Goal: Task Accomplishment & Management: Use online tool/utility

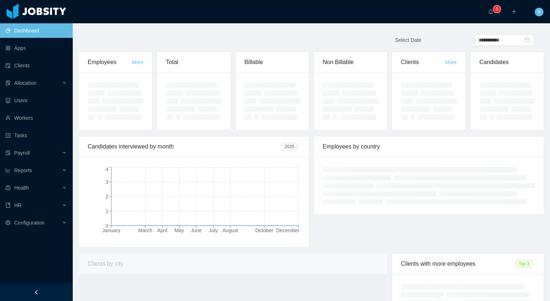
click at [30, 75] on ul "Dashboard Apps Clients Allocation Users Workers Tasks Payroll Reports Health HR…" at bounding box center [36, 127] width 73 height 210
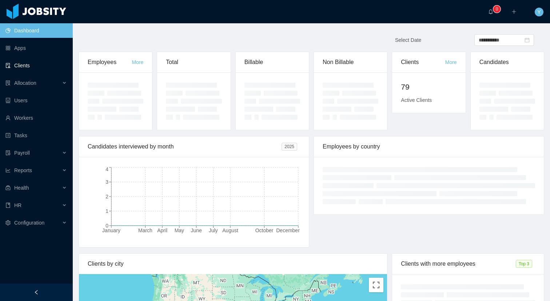
click at [22, 67] on link "Clients" at bounding box center [35, 65] width 61 height 15
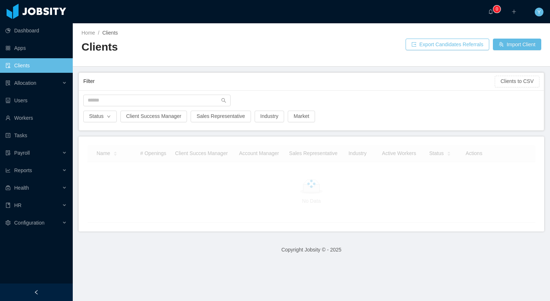
click at [130, 92] on div "Status Client Success Manager Sales Representative Industry Market" at bounding box center [311, 110] width 465 height 40
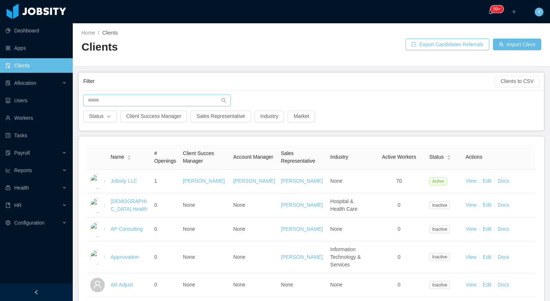
click at [127, 96] on input "text" at bounding box center [156, 101] width 147 height 12
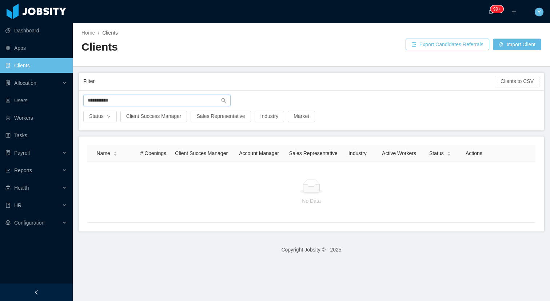
click at [97, 100] on input "**********" at bounding box center [156, 101] width 147 height 12
type input "****"
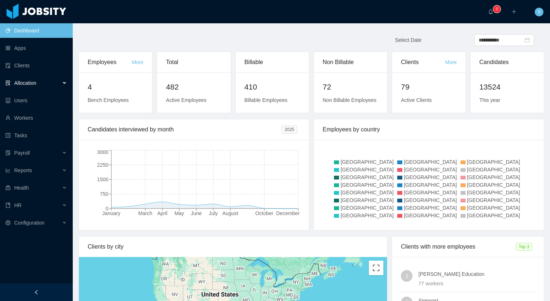
click at [43, 83] on div "Allocation" at bounding box center [36, 83] width 73 height 15
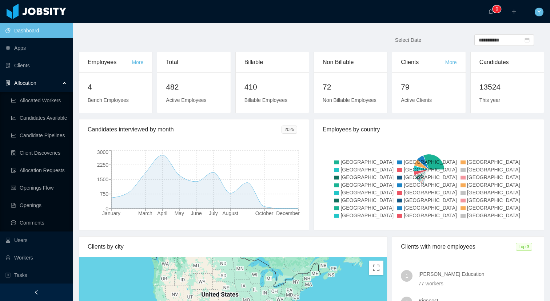
click at [27, 180] on ul "Allocated Workers Candidates Available Candidate Pipelines Client Discoveries A…" at bounding box center [36, 162] width 73 height 140
click at [25, 186] on link "Openings Flow" at bounding box center [39, 187] width 56 height 15
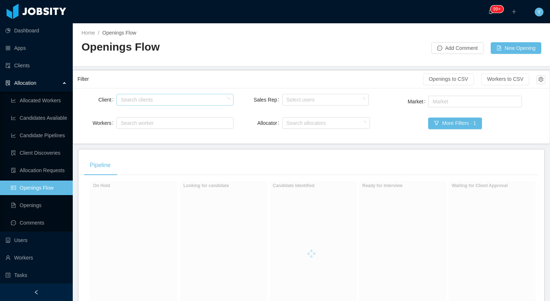
click at [200, 96] on div "Search clients" at bounding box center [173, 99] width 105 height 7
type input "******"
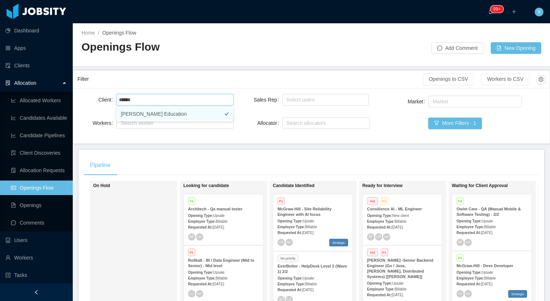
click at [198, 108] on li "McGraw-Hill Education" at bounding box center [174, 114] width 117 height 12
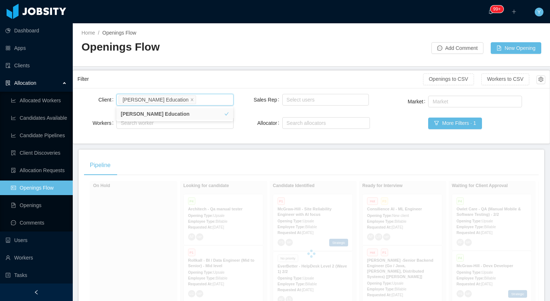
click at [202, 74] on div "Filter" at bounding box center [251, 78] width 346 height 13
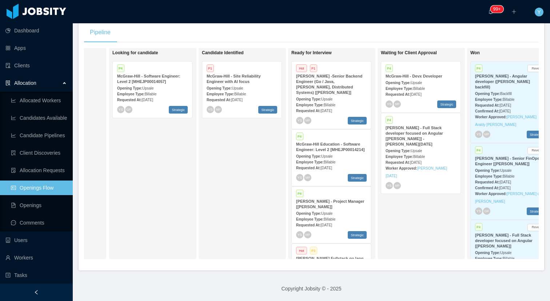
click at [328, 79] on strong "McGraw-Hill -Senior Backend Engineer (Go / Java, Kafka, Distributed Systems) [S…" at bounding box center [329, 84] width 66 height 21
click at [343, 165] on div "Requested At: Sep 29th, 2025" at bounding box center [331, 168] width 71 height 8
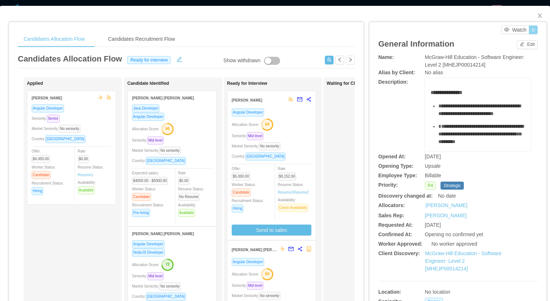
click at [535, 28] on button "0" at bounding box center [533, 29] width 9 height 9
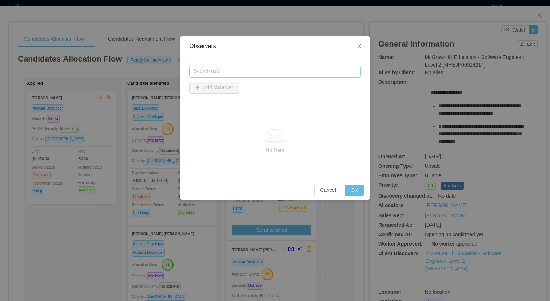
click at [295, 74] on input "text" at bounding box center [275, 72] width 172 height 12
click at [267, 88] on li "Xavier Garzon" at bounding box center [275, 86] width 172 height 12
type input "**********"
click at [227, 88] on button "Add observer" at bounding box center [214, 88] width 50 height 12
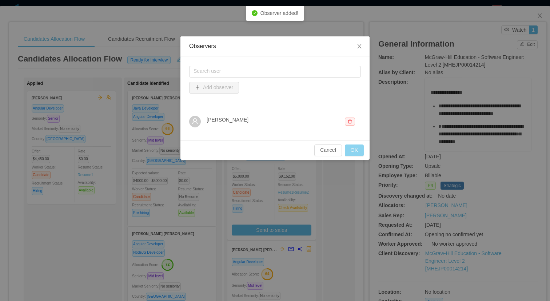
click at [357, 150] on button "OK" at bounding box center [354, 150] width 19 height 12
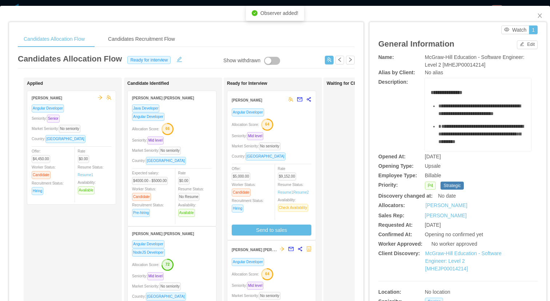
click at [346, 154] on div "Waiting for Client Approval" at bounding box center [378, 259] width 102 height 357
click at [369, 127] on div "**********" at bounding box center [453, 282] width 178 height 535
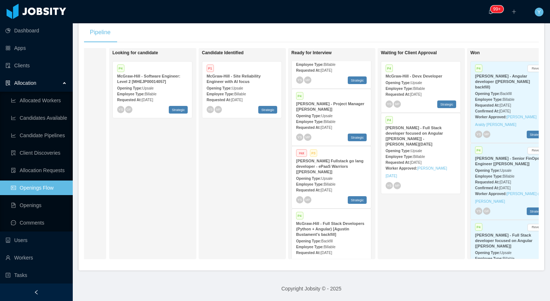
scroll to position [113, 0]
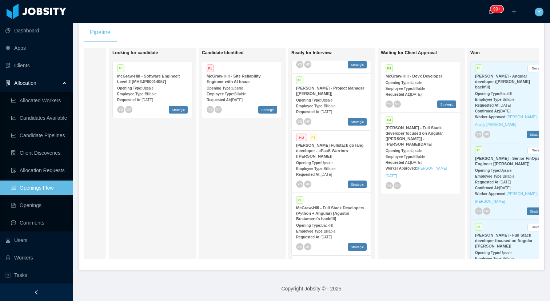
click at [349, 100] on div "Opening Type: Upsale" at bounding box center [331, 100] width 71 height 8
click at [341, 168] on div "Employee Type: Billable" at bounding box center [331, 168] width 71 height 8
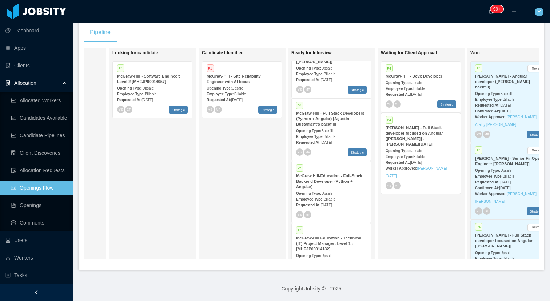
scroll to position [211, 0]
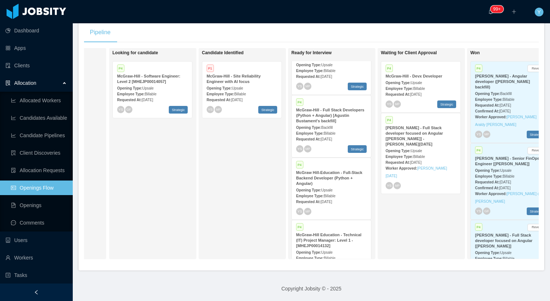
click at [344, 120] on strong "McGraw-Hill - Full Stack Developers (Python + Angular) [Agustin Bustament's bac…" at bounding box center [330, 115] width 68 height 15
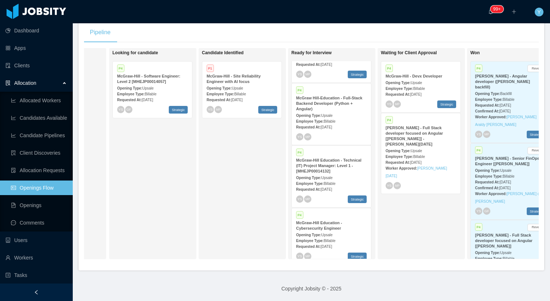
scroll to position [280, 0]
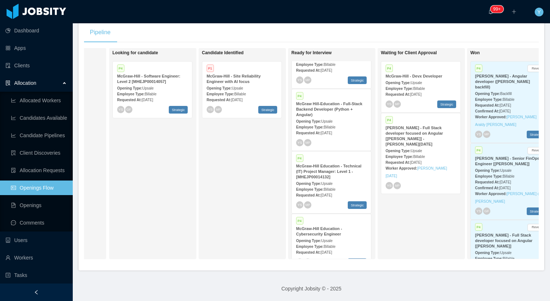
click at [338, 101] on div "P4 McGraw Hill-Education - Full-Stack Backend Developer (Python + Angular) Open…" at bounding box center [331, 119] width 79 height 61
click at [339, 180] on div "Opening Type: Upsale" at bounding box center [331, 183] width 71 height 8
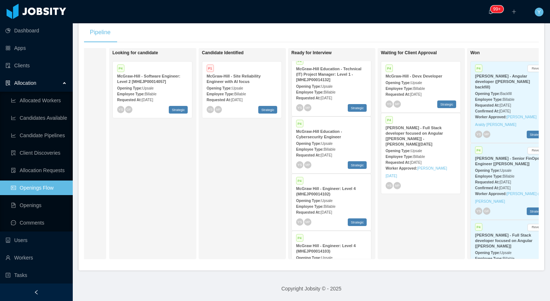
scroll to position [422, 0]
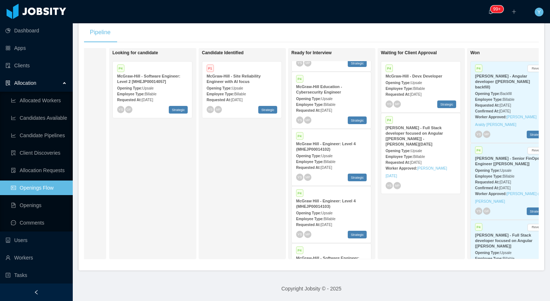
click at [333, 98] on span "Upsale" at bounding box center [326, 99] width 11 height 4
click at [336, 161] on span "Billable" at bounding box center [330, 162] width 12 height 4
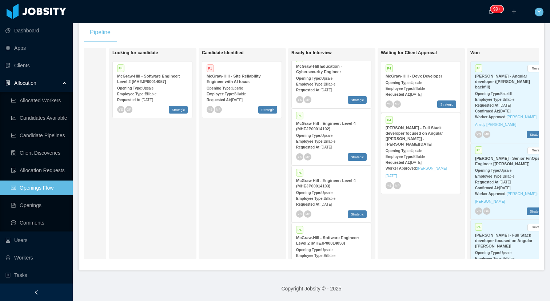
scroll to position [468, 0]
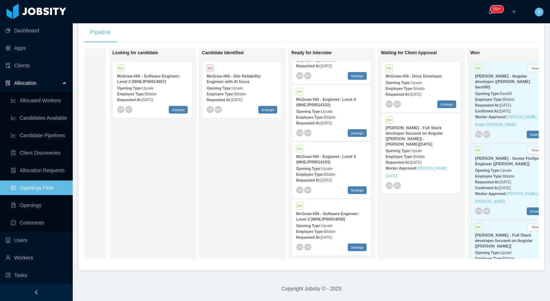
click at [333, 154] on strong "McGraw Hill - Engineer: Level 4 (MHEJP00014103)" at bounding box center [326, 159] width 60 height 10
click at [335, 218] on strong "McGraw-Hill - Software Engineer: Level 2 [MHEJP00014058]" at bounding box center [327, 216] width 63 height 10
click at [255, 97] on div "Requested At: Sep 26th, 2025" at bounding box center [242, 100] width 71 height 8
click at [159, 79] on strong "McGraw-Hill - Software Engineer: Level 2 [MHEJP00014057]" at bounding box center [148, 79] width 63 height 10
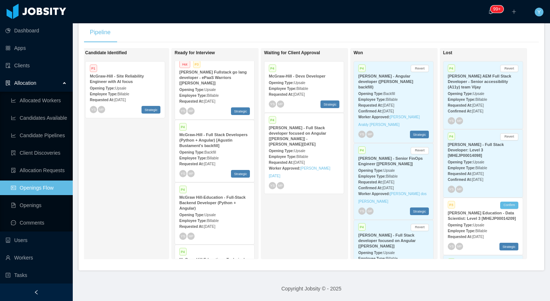
scroll to position [174, 0]
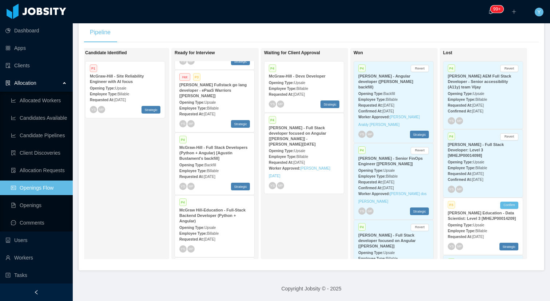
click at [222, 158] on strong "McGraw-Hill - Full Stack Developers (Python + Angular) [Agustin Bustament's bac…" at bounding box center [213, 152] width 68 height 15
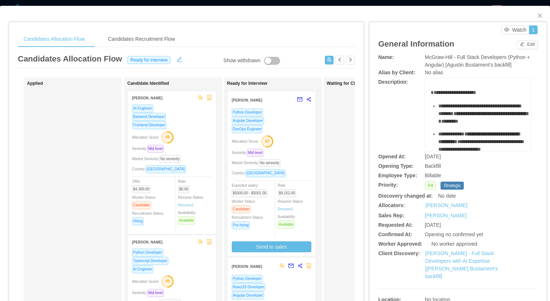
click at [295, 115] on div "Python Developer" at bounding box center [272, 112] width 80 height 8
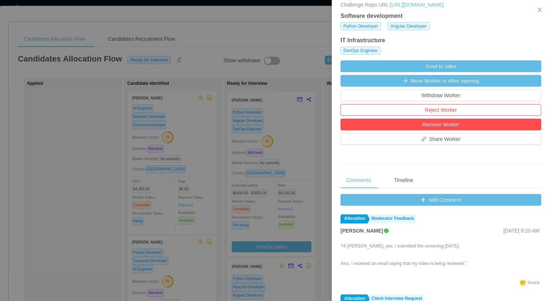
scroll to position [234, 0]
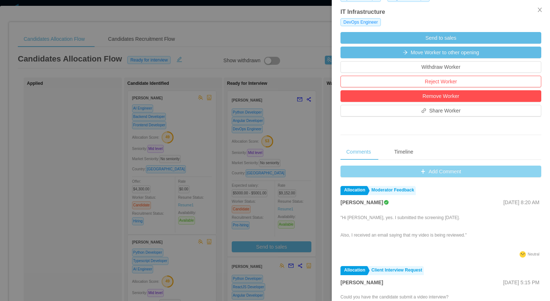
click at [397, 177] on button "Add Comment" at bounding box center [441, 172] width 201 height 12
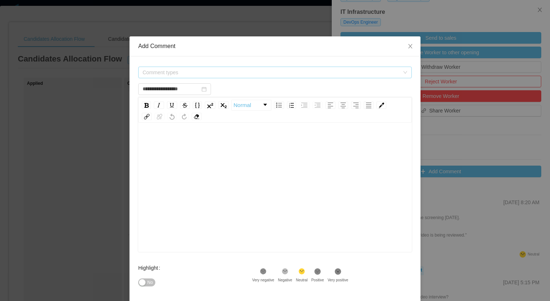
click at [247, 70] on span "Comment types" at bounding box center [271, 72] width 257 height 7
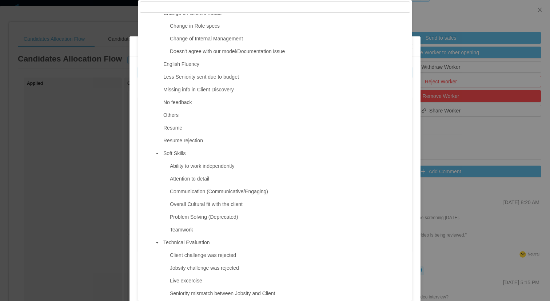
scroll to position [340, 0]
click at [196, 140] on span "Resume rejection" at bounding box center [183, 139] width 40 height 6
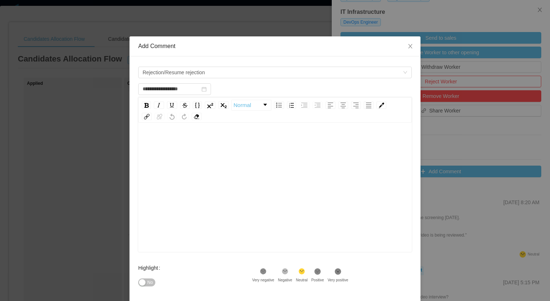
click at [227, 159] on div "rdw-editor" at bounding box center [275, 198] width 262 height 127
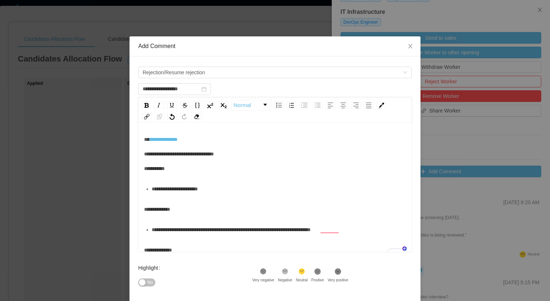
scroll to position [3, 0]
drag, startPoint x: 229, startPoint y: 192, endPoint x: 141, endPoint y: 168, distance: 91.7
click at [141, 168] on div "**********" at bounding box center [275, 187] width 274 height 127
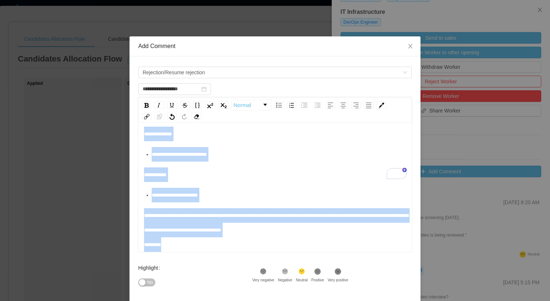
scroll to position [72, 0]
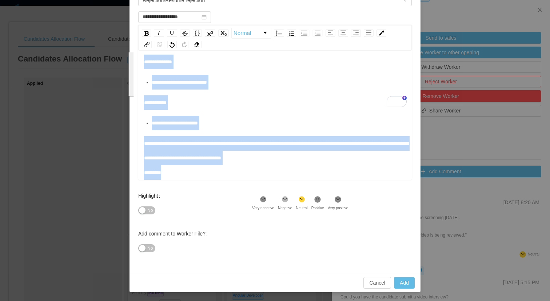
drag, startPoint x: 144, startPoint y: 154, endPoint x: 267, endPoint y: 192, distance: 128.9
click at [267, 192] on form "**********" at bounding box center [275, 128] width 274 height 271
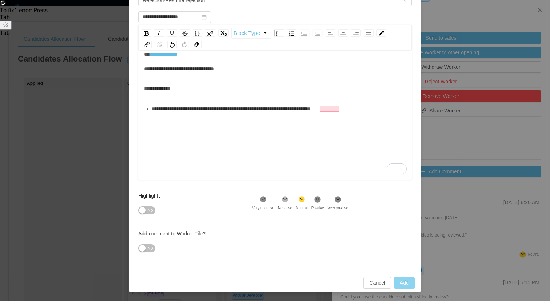
type input "**********"
click at [404, 284] on button "Add" at bounding box center [404, 283] width 21 height 12
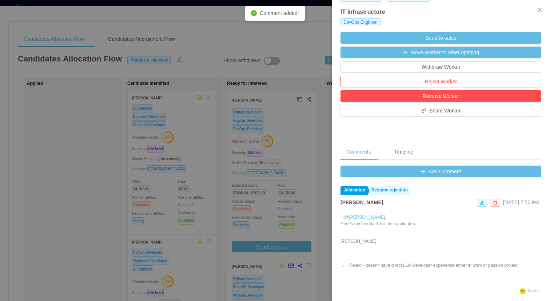
click at [307, 176] on div at bounding box center [275, 150] width 550 height 301
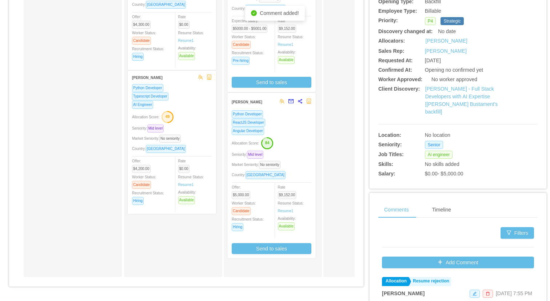
scroll to position [176, 0]
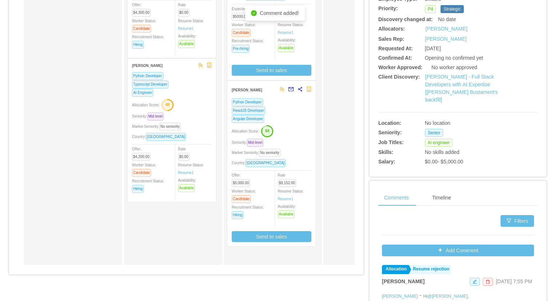
click at [293, 144] on div "Seniority: Mid level" at bounding box center [272, 142] width 80 height 8
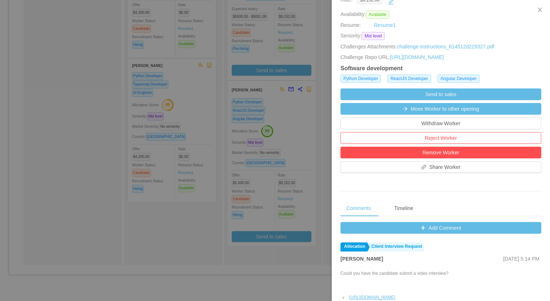
scroll to position [161, 0]
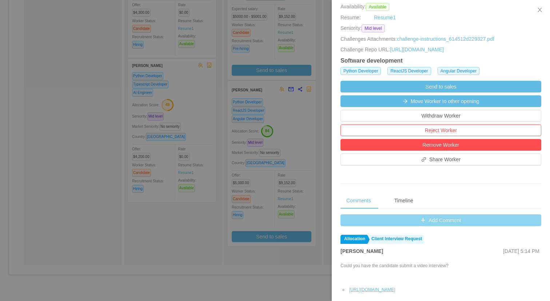
click at [418, 226] on button "Add Comment" at bounding box center [441, 220] width 201 height 12
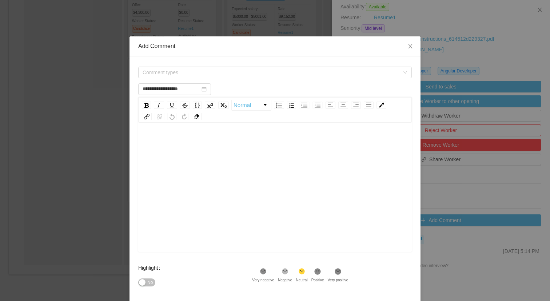
click at [250, 79] on div "Comment types" at bounding box center [275, 72] width 274 height 15
click at [244, 76] on span "Comment types" at bounding box center [273, 72] width 260 height 11
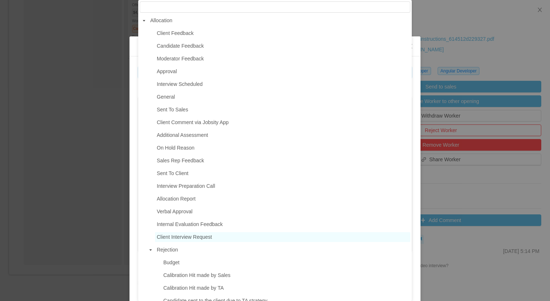
click at [186, 236] on span "Client Interview Request" at bounding box center [184, 237] width 55 height 6
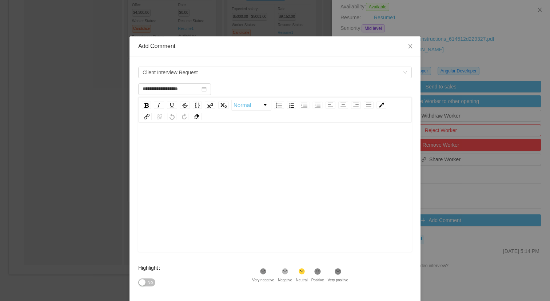
click at [223, 214] on div "rdw-editor" at bounding box center [275, 198] width 262 height 127
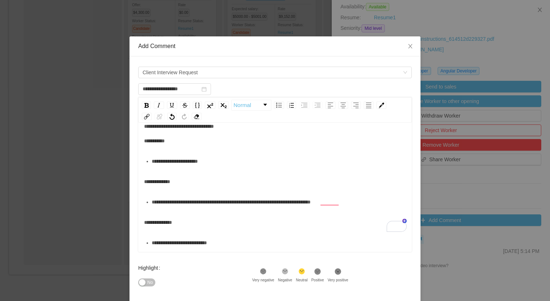
scroll to position [0, 0]
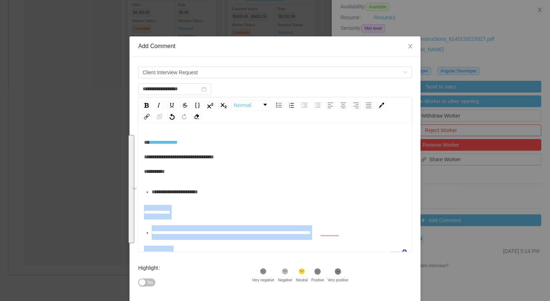
drag, startPoint x: 222, startPoint y: 226, endPoint x: 144, endPoint y: 215, distance: 78.3
click at [144, 215] on div "**********" at bounding box center [275, 253] width 262 height 236
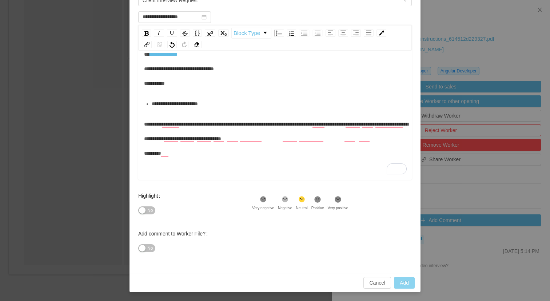
type input "**********"
click at [407, 284] on button "Add" at bounding box center [404, 283] width 21 height 12
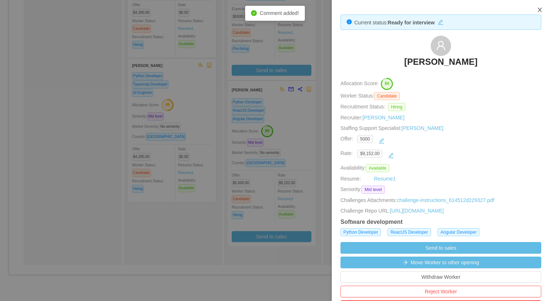
click at [538, 9] on icon "icon: close" at bounding box center [540, 10] width 6 height 6
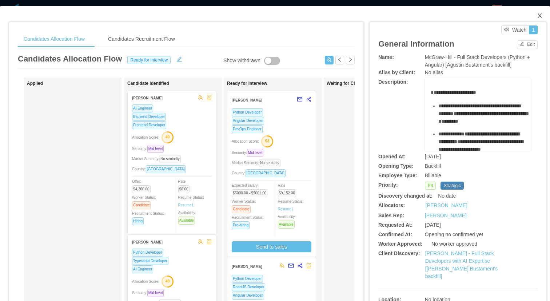
click at [537, 16] on icon "icon: close" at bounding box center [540, 16] width 6 height 6
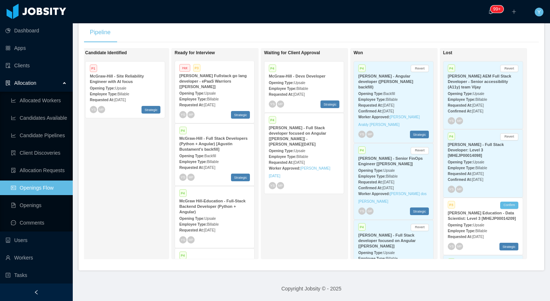
click at [211, 209] on strong "McGraw Hill-Education - Full-Stack Backend Developer (Python + Angular)" at bounding box center [212, 206] width 66 height 15
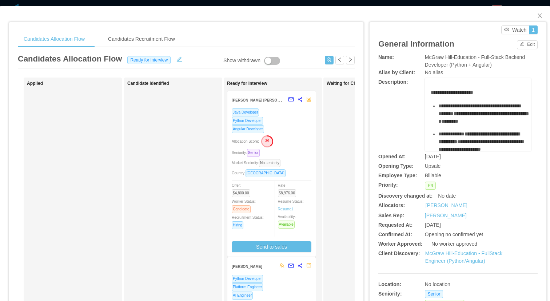
click at [298, 144] on div "Allocation Score: 39" at bounding box center [272, 141] width 80 height 12
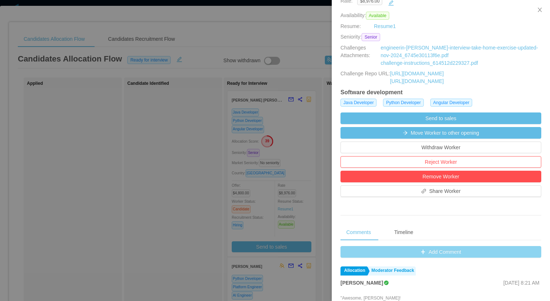
click at [403, 248] on button "Add Comment" at bounding box center [441, 252] width 201 height 12
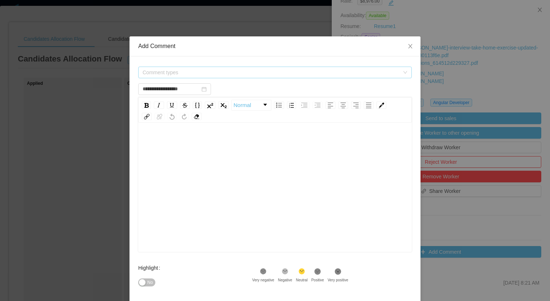
click at [287, 70] on span "Comment types" at bounding box center [271, 72] width 257 height 7
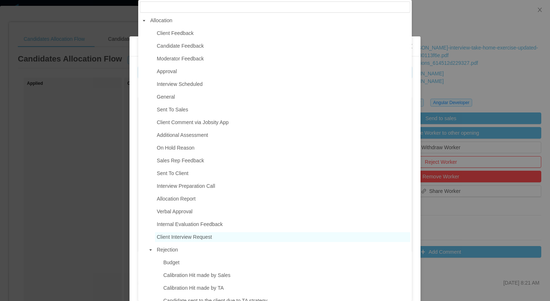
click at [179, 234] on span "Client Interview Request" at bounding box center [184, 237] width 55 height 6
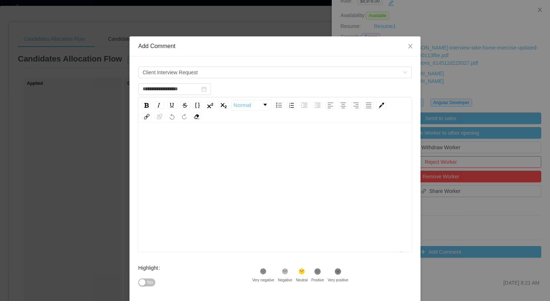
click at [189, 194] on div "To enrich screen reader interactions, please activate Accessibility in Grammarl…" at bounding box center [275, 198] width 262 height 127
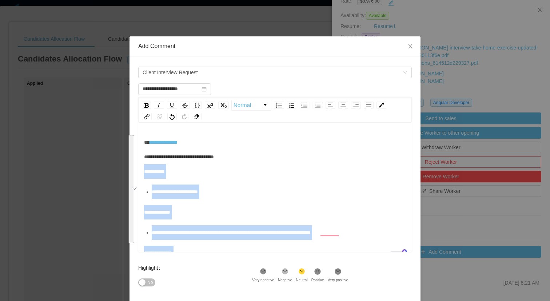
drag, startPoint x: 233, startPoint y: 165, endPoint x: 145, endPoint y: 171, distance: 88.3
click at [145, 171] on div "**********" at bounding box center [275, 253] width 262 height 236
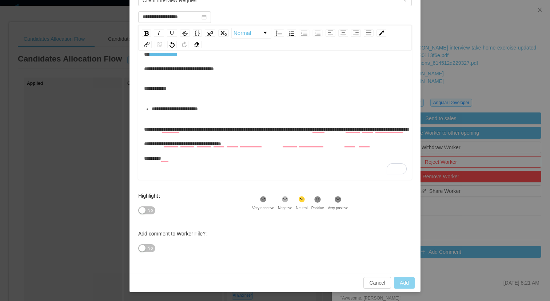
type input "**********"
click at [407, 277] on button "Add" at bounding box center [404, 283] width 21 height 12
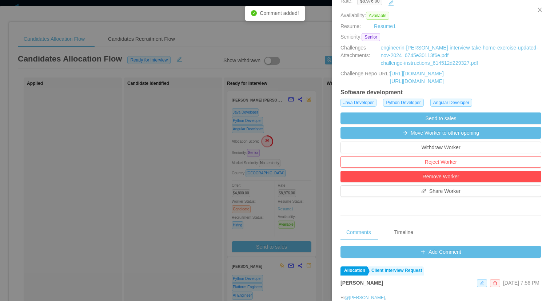
click at [202, 171] on div at bounding box center [275, 150] width 550 height 301
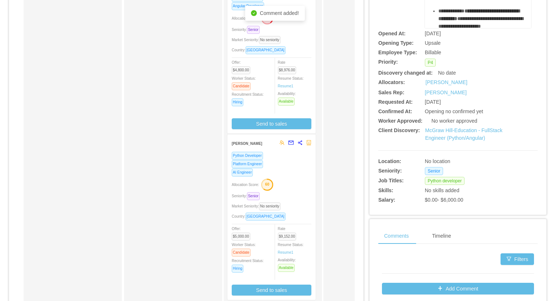
click at [293, 180] on div "Allocation Score: 60" at bounding box center [272, 184] width 80 height 12
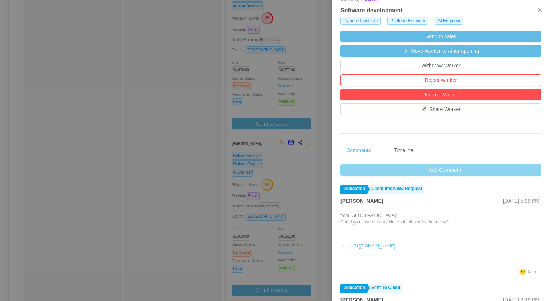
click at [441, 172] on button "Add Comment" at bounding box center [441, 170] width 201 height 12
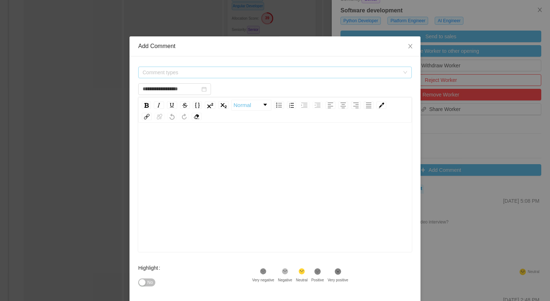
click at [259, 69] on span "Comment types" at bounding box center [271, 72] width 257 height 7
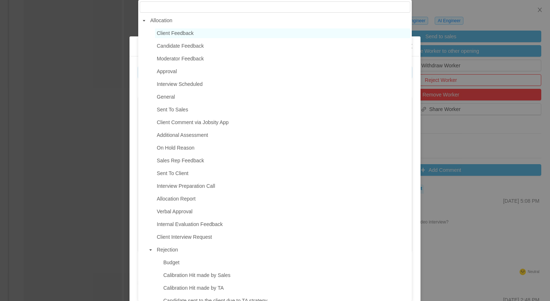
click at [200, 32] on span "Client Feedback" at bounding box center [282, 33] width 255 height 10
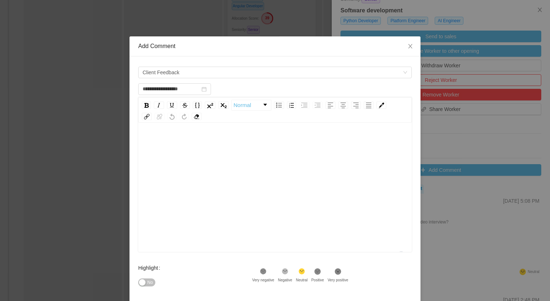
click at [206, 167] on div "To enrich screen reader interactions, please activate Accessibility in Grammarl…" at bounding box center [275, 198] width 262 height 127
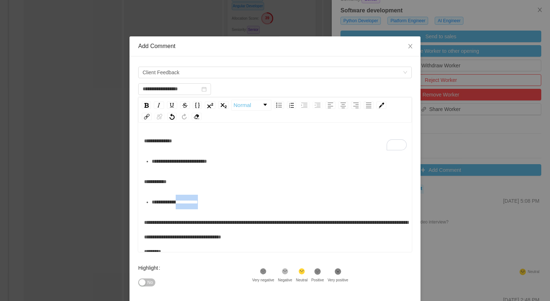
drag, startPoint x: 228, startPoint y: 202, endPoint x: 186, endPoint y: 202, distance: 42.2
click at [186, 202] on div "**********" at bounding box center [279, 202] width 255 height 15
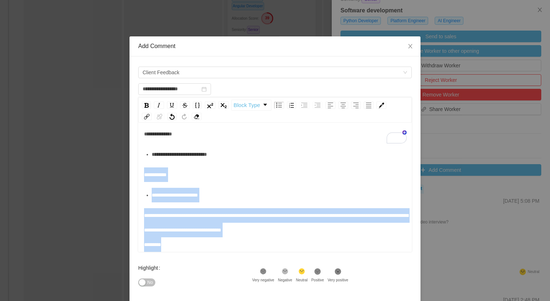
drag, startPoint x: 179, startPoint y: 250, endPoint x: 143, endPoint y: 164, distance: 93.3
click at [143, 164] on div "**********" at bounding box center [275, 187] width 274 height 127
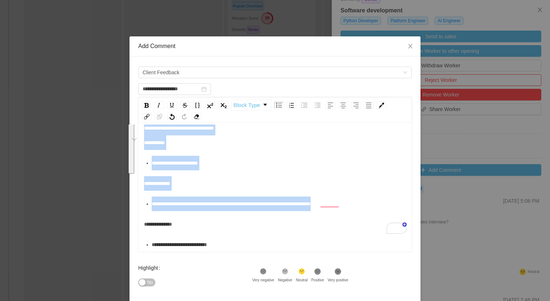
drag, startPoint x: 366, startPoint y: 203, endPoint x: 116, endPoint y: 134, distance: 259.3
click at [116, 134] on div "**********" at bounding box center [275, 150] width 550 height 301
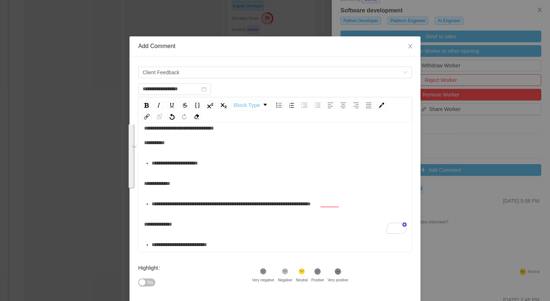
click at [272, 183] on div "**********" at bounding box center [275, 183] width 262 height 15
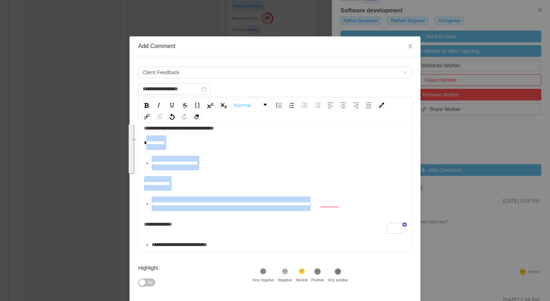
drag, startPoint x: 373, startPoint y: 209, endPoint x: 146, endPoint y: 144, distance: 236.7
click at [146, 144] on div "**********" at bounding box center [275, 179] width 262 height 146
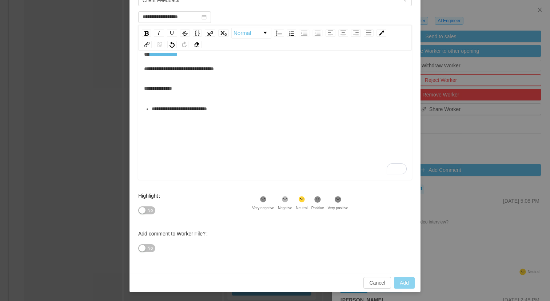
type input "**********"
click at [410, 282] on button "Add" at bounding box center [404, 283] width 21 height 12
